Goal: Use online tool/utility: Utilize a website feature to perform a specific function

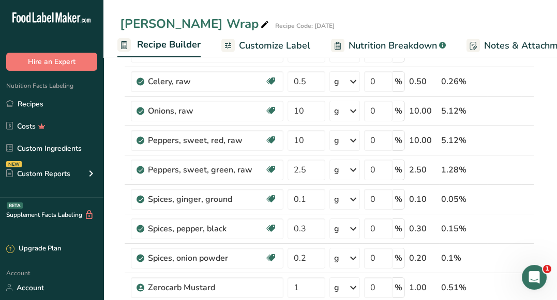
scroll to position [91, 0]
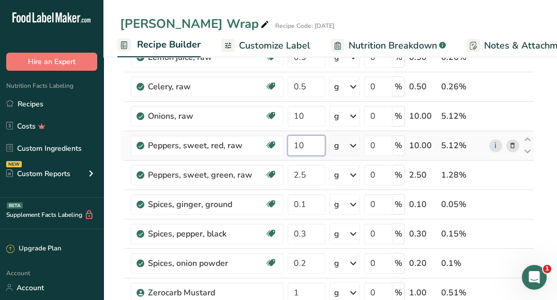
click at [318, 143] on input "10" at bounding box center [307, 146] width 38 height 21
drag, startPoint x: 304, startPoint y: 143, endPoint x: 297, endPoint y: 143, distance: 6.7
click at [297, 143] on input "10" at bounding box center [307, 146] width 38 height 21
type input "1"
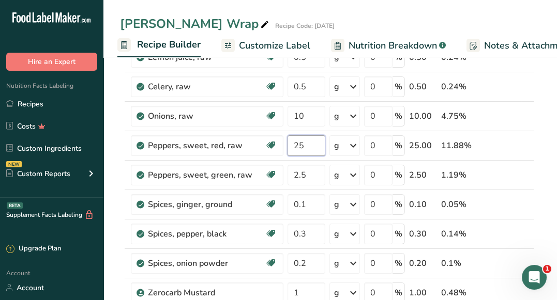
type input "25"
click at [510, 19] on div "[PERSON_NAME] Wrap Recipe Code: [DATE]" at bounding box center [330, 23] width 454 height 19
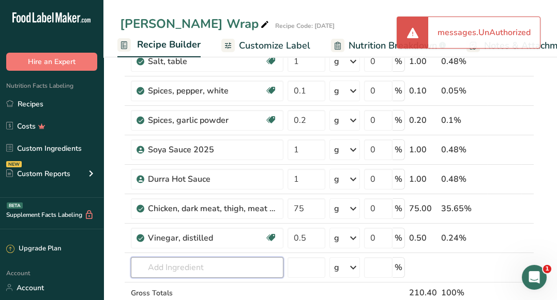
click at [212, 269] on input "text" at bounding box center [207, 268] width 153 height 21
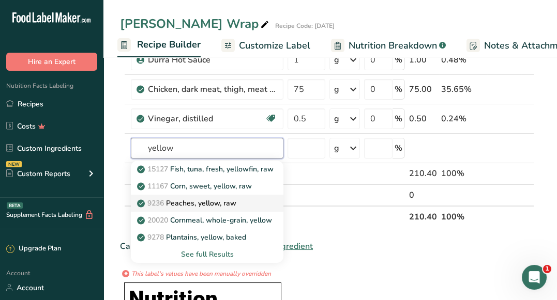
scroll to position [572, 0]
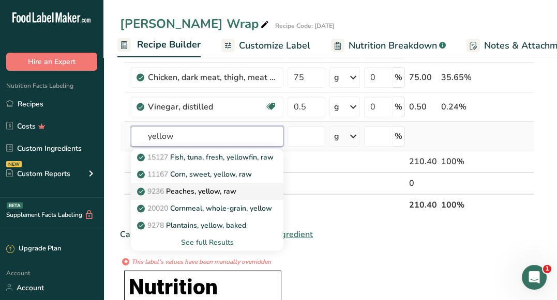
click at [203, 132] on input "yellow" at bounding box center [207, 136] width 153 height 21
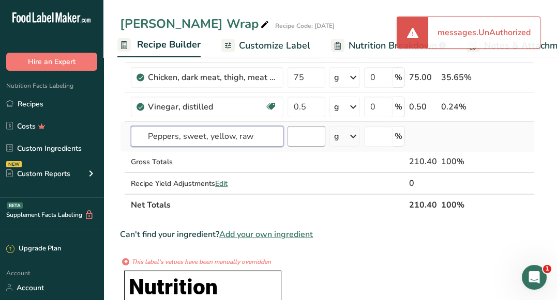
type input "Peppers, sweet, yellow, raw"
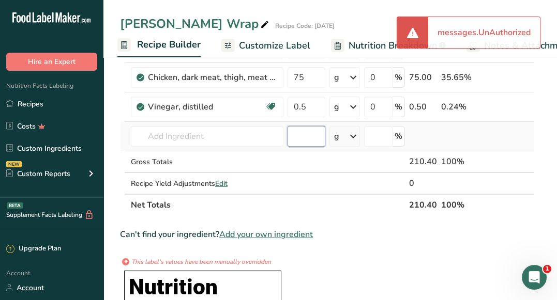
click at [300, 130] on input "number" at bounding box center [307, 136] width 38 height 21
type input "15"
click at [293, 175] on td at bounding box center [306, 183] width 42 height 21
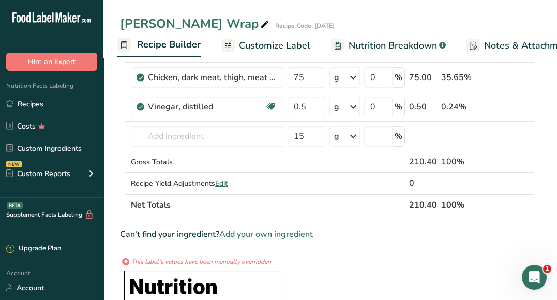
scroll to position [561, 0]
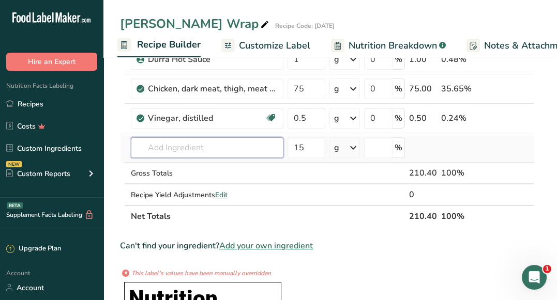
click at [230, 138] on input "text" at bounding box center [207, 148] width 153 height 21
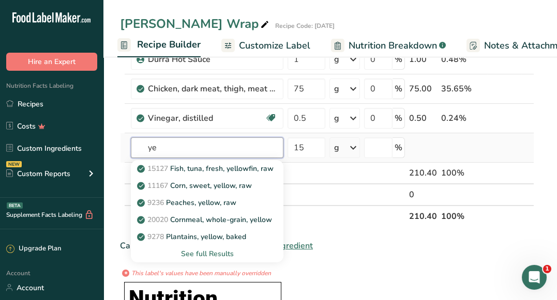
type input "y"
